Goal: Information Seeking & Learning: Check status

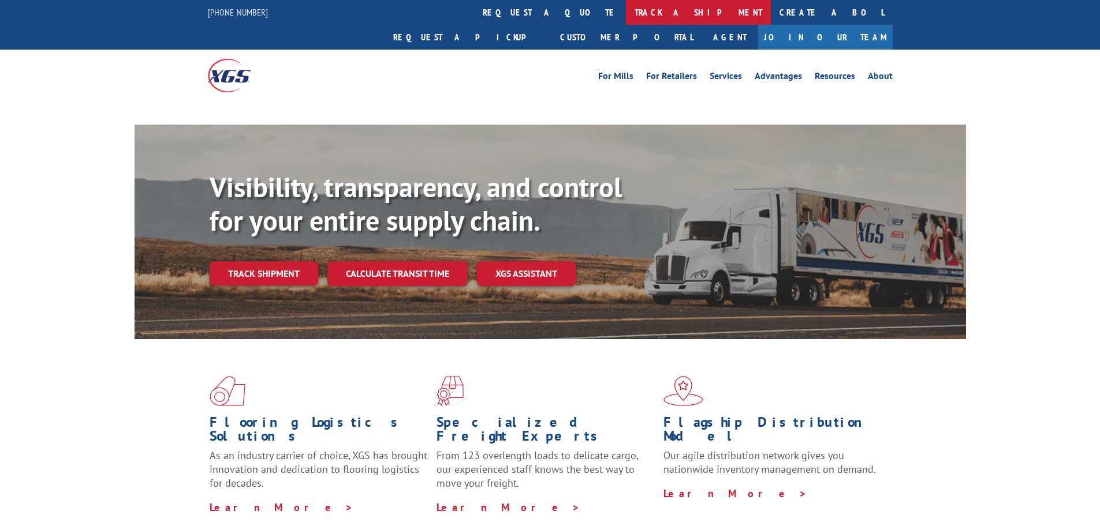
click at [626, 14] on link "track a shipment" at bounding box center [698, 12] width 145 height 25
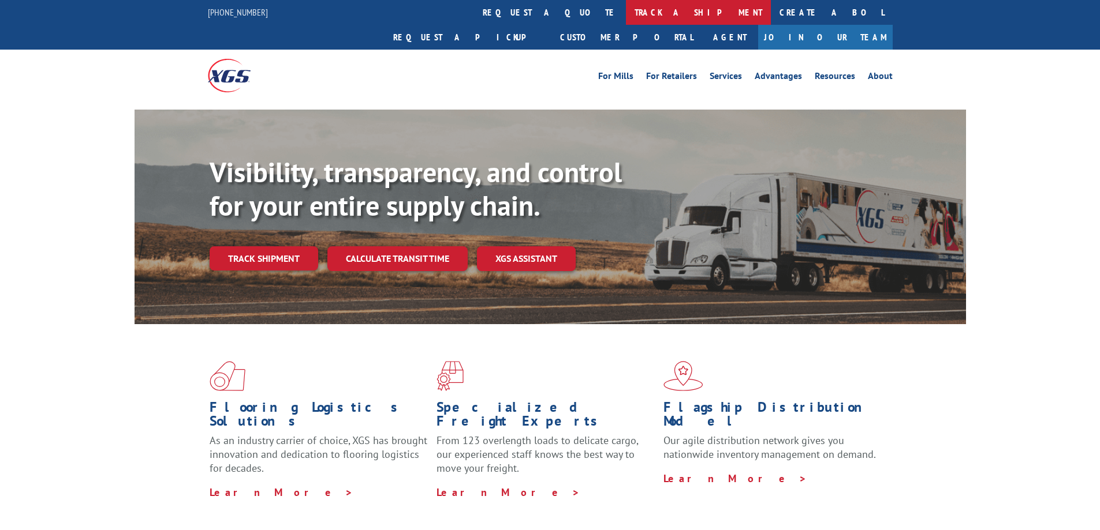
click at [626, 14] on link "track a shipment" at bounding box center [698, 12] width 145 height 25
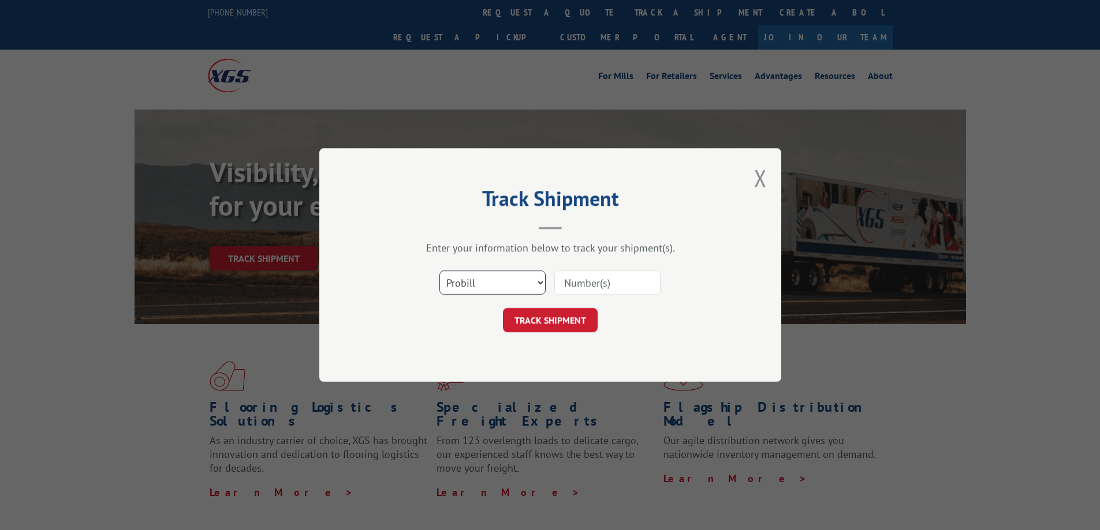
click at [501, 288] on select "Select category... Probill BOL PO" at bounding box center [492, 283] width 106 height 24
select select "bol"
click at [439, 271] on select "Select category... Probill BOL PO" at bounding box center [492, 283] width 106 height 24
drag, startPoint x: 634, startPoint y: 267, endPoint x: 639, endPoint y: 289, distance: 23.0
click at [639, 289] on div "Select category... Probill BOL PO" at bounding box center [550, 283] width 346 height 38
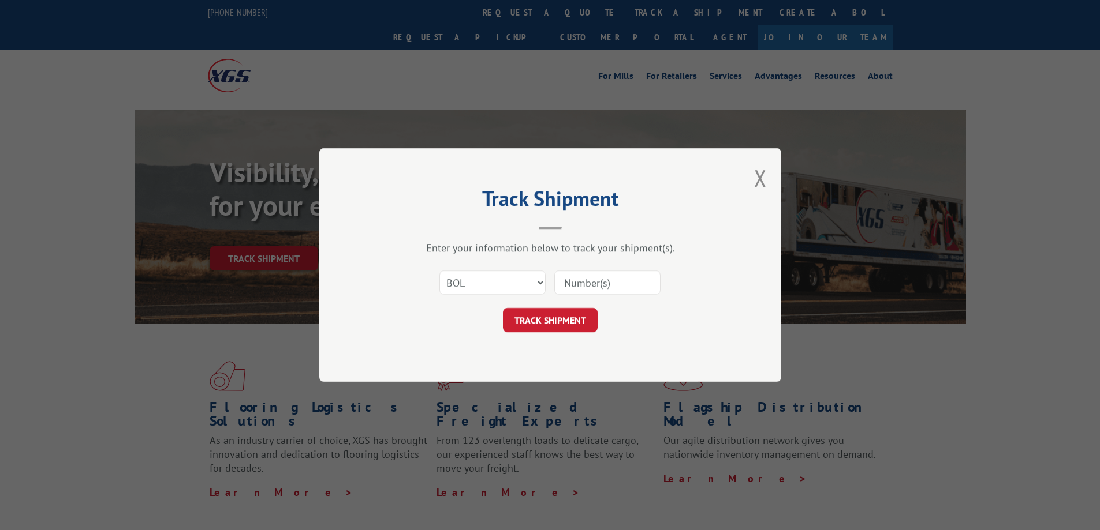
click at [616, 281] on input at bounding box center [607, 283] width 106 height 24
paste input "12615306"
type input "12615306"
click at [564, 322] on button "TRACK SHIPMENT" at bounding box center [550, 320] width 95 height 24
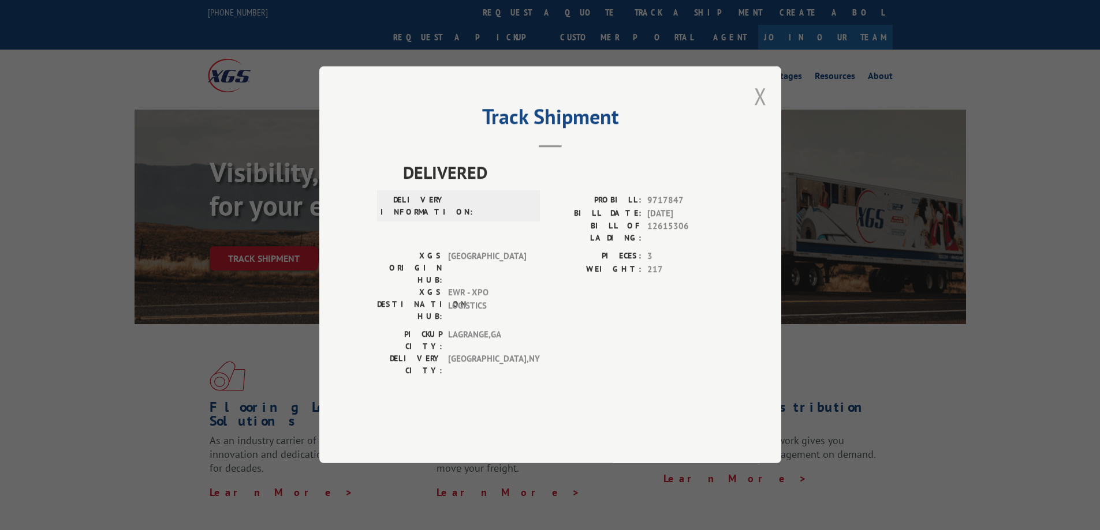
click at [761, 111] on button "Close modal" at bounding box center [760, 96] width 13 height 31
